Goal: Task Accomplishment & Management: Use online tool/utility

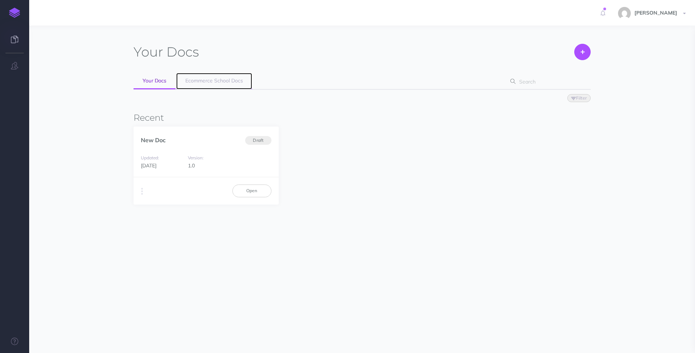
click at [225, 79] on span "Ecommerce School Docs" at bounding box center [214, 80] width 58 height 7
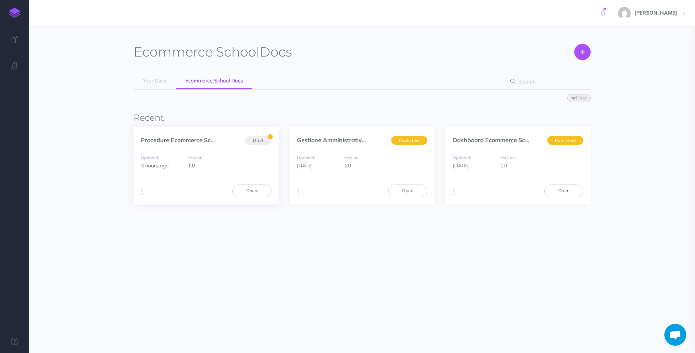
click at [261, 184] on div "Duplicate Export PDF Beta Markdown Beta Advanced Archive Open" at bounding box center [205, 190] width 145 height 27
click at [258, 189] on link "Open" at bounding box center [251, 191] width 39 height 12
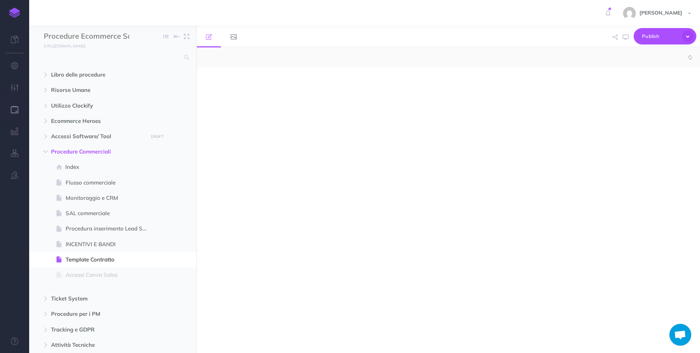
select select "null"
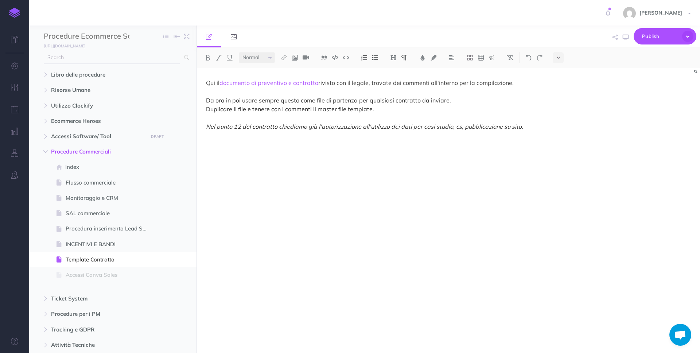
click at [147, 60] on input "text" at bounding box center [112, 57] width 136 height 13
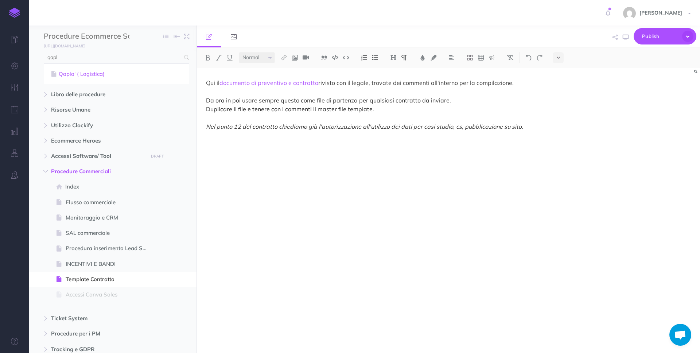
type input "qapl"
click at [112, 70] on link "Qapla' ( Logistica)" at bounding box center [116, 74] width 135 height 9
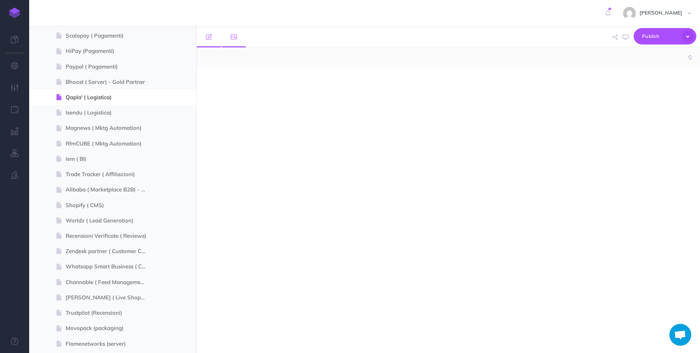
scroll to position [433, 0]
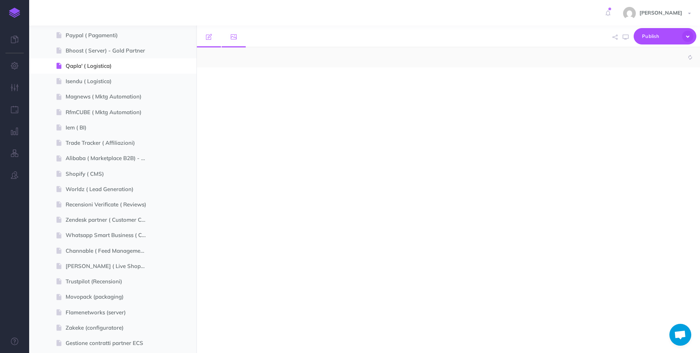
select select "null"
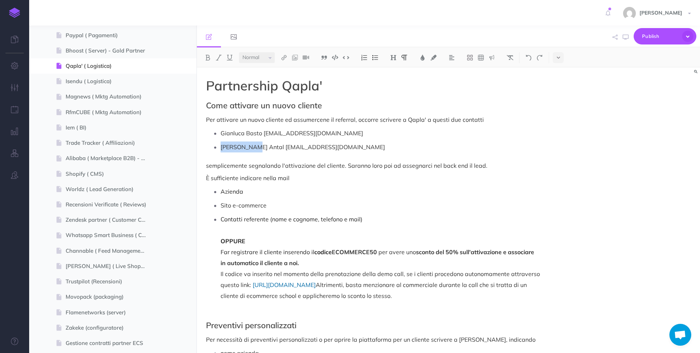
drag, startPoint x: 255, startPoint y: 148, endPoint x: 221, endPoint y: 147, distance: 33.6
click at [221, 147] on p "[PERSON_NAME] Antal [EMAIL_ADDRESS][DOMAIN_NAME]" at bounding box center [380, 146] width 319 height 11
drag, startPoint x: 337, startPoint y: 148, endPoint x: 261, endPoint y: 146, distance: 75.9
click at [261, 146] on p "[PERSON_NAME] Massa [EMAIL_ADDRESS][DOMAIN_NAME]" at bounding box center [380, 146] width 319 height 11
click at [646, 31] on span "Publish" at bounding box center [660, 36] width 36 height 11
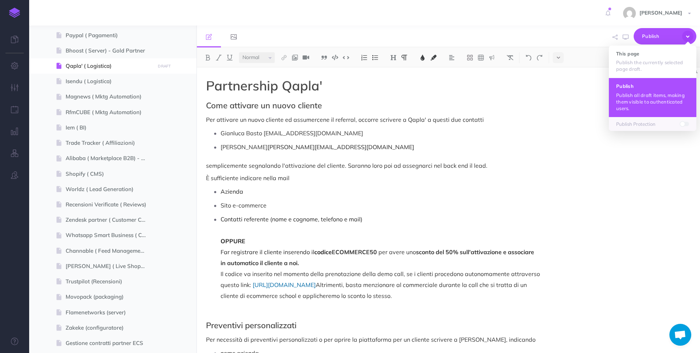
click at [627, 87] on h4 "Publish" at bounding box center [652, 85] width 73 height 5
